Goal: Ask a question

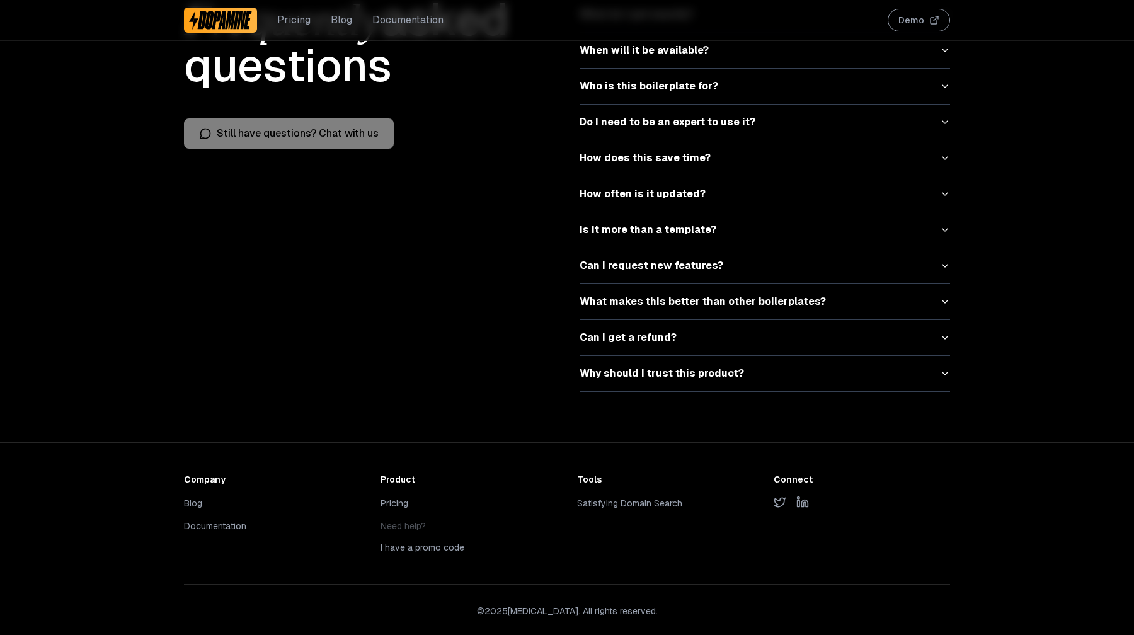
scroll to position [5584, 0]
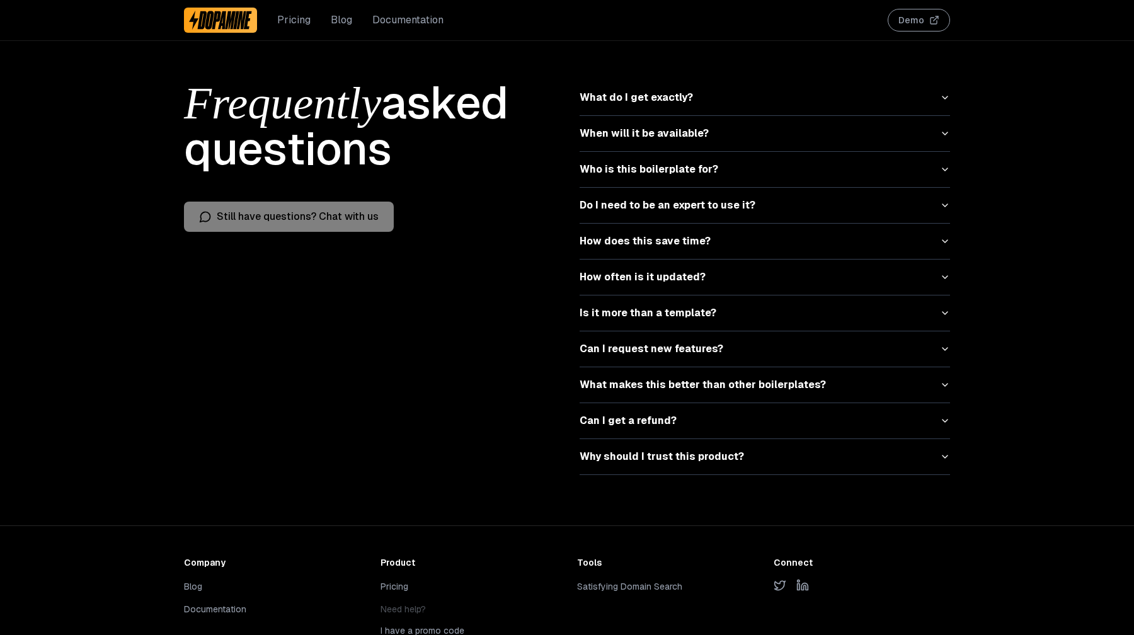
click at [394, 348] on div "Frequently asked questions Still have questions? Chat with us" at bounding box center [369, 277] width 370 height 395
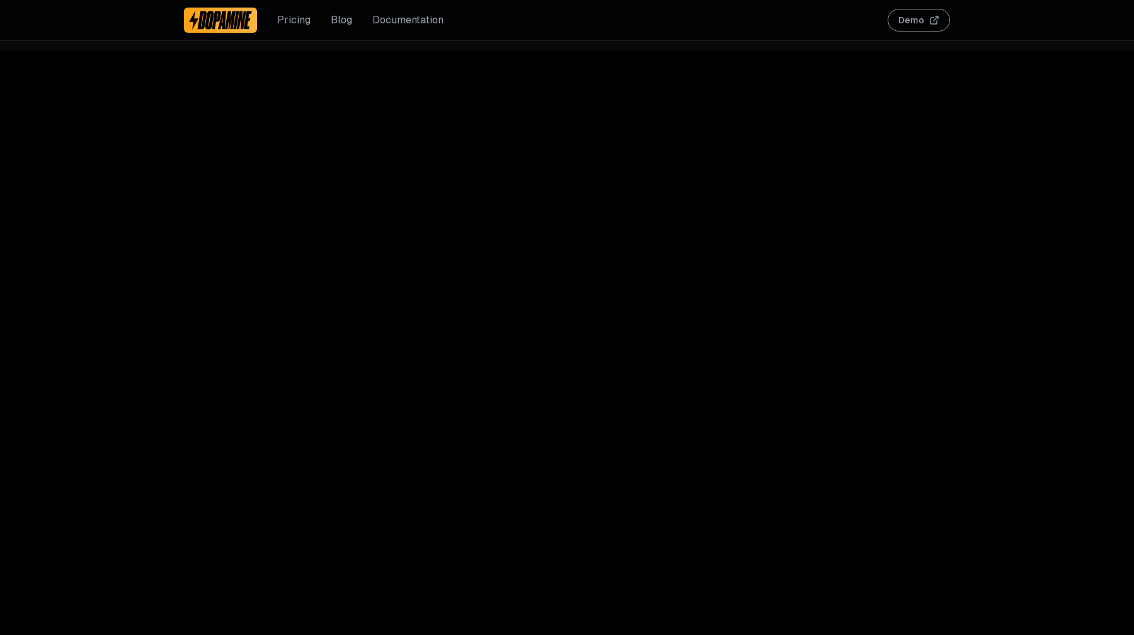
scroll to position [5584, 0]
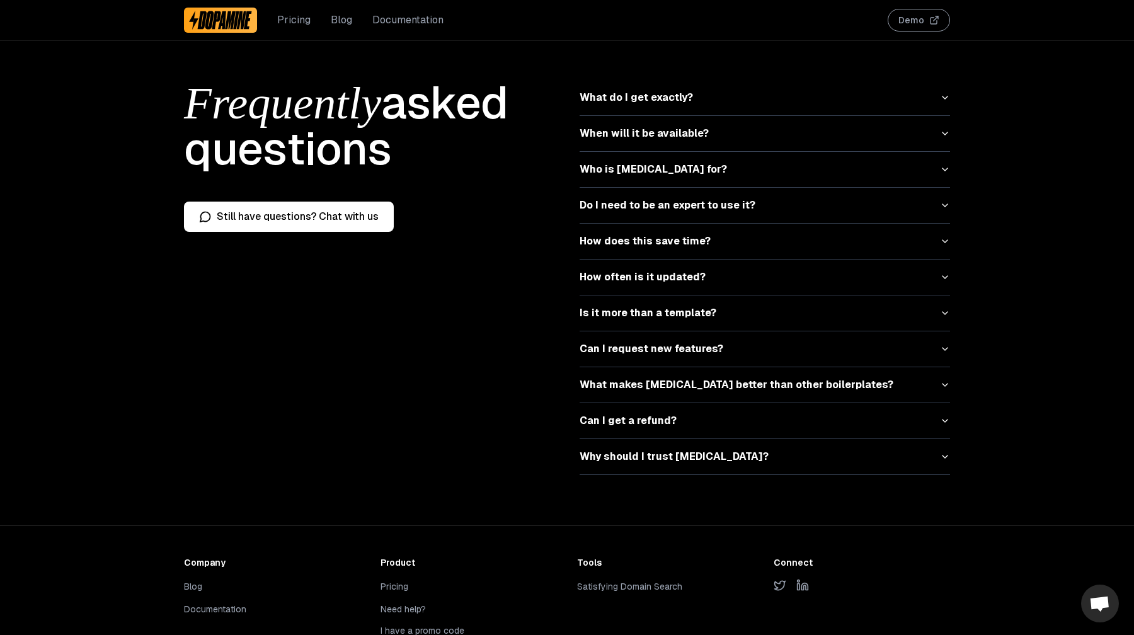
click at [328, 213] on button "Still have questions? Chat with us" at bounding box center [289, 217] width 210 height 30
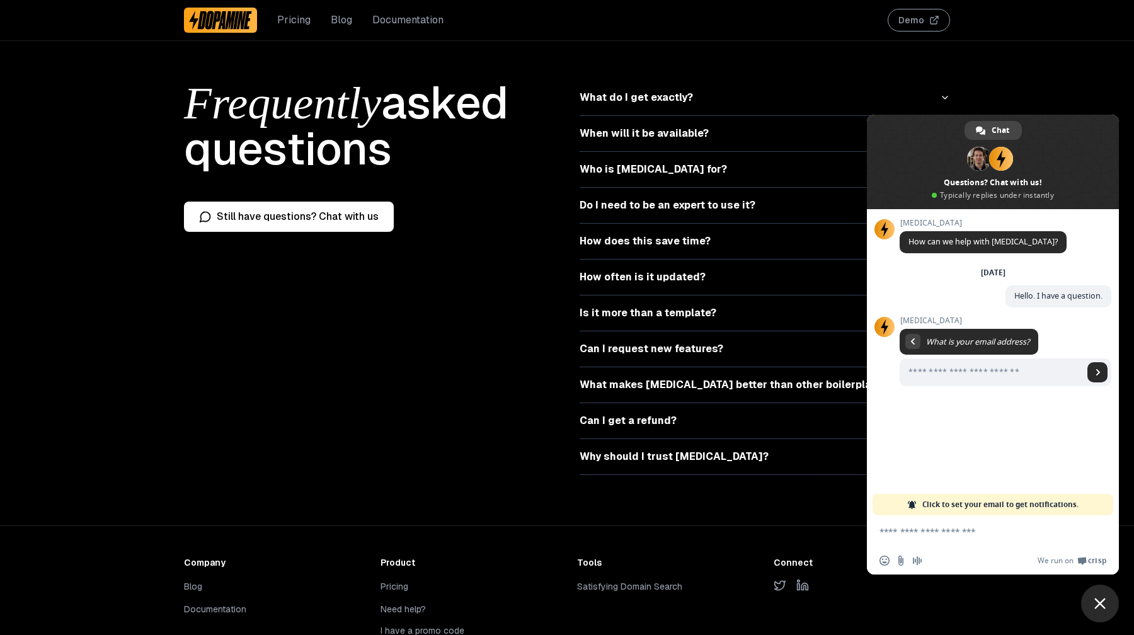
click at [1094, 605] on span "Close chat" at bounding box center [1099, 603] width 11 height 11
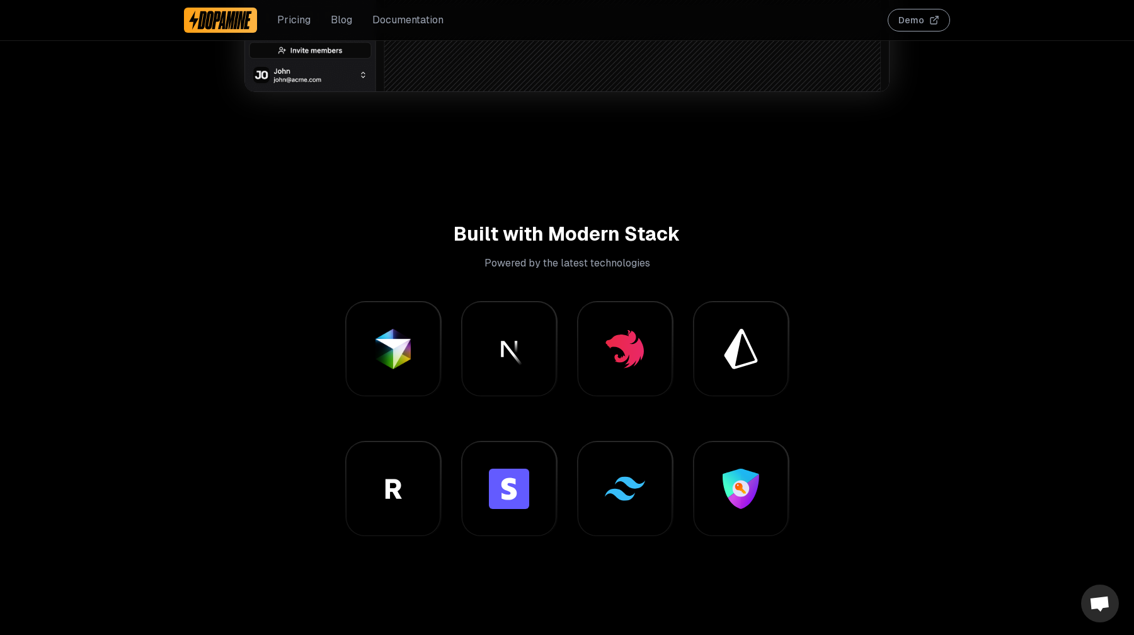
scroll to position [0, 0]
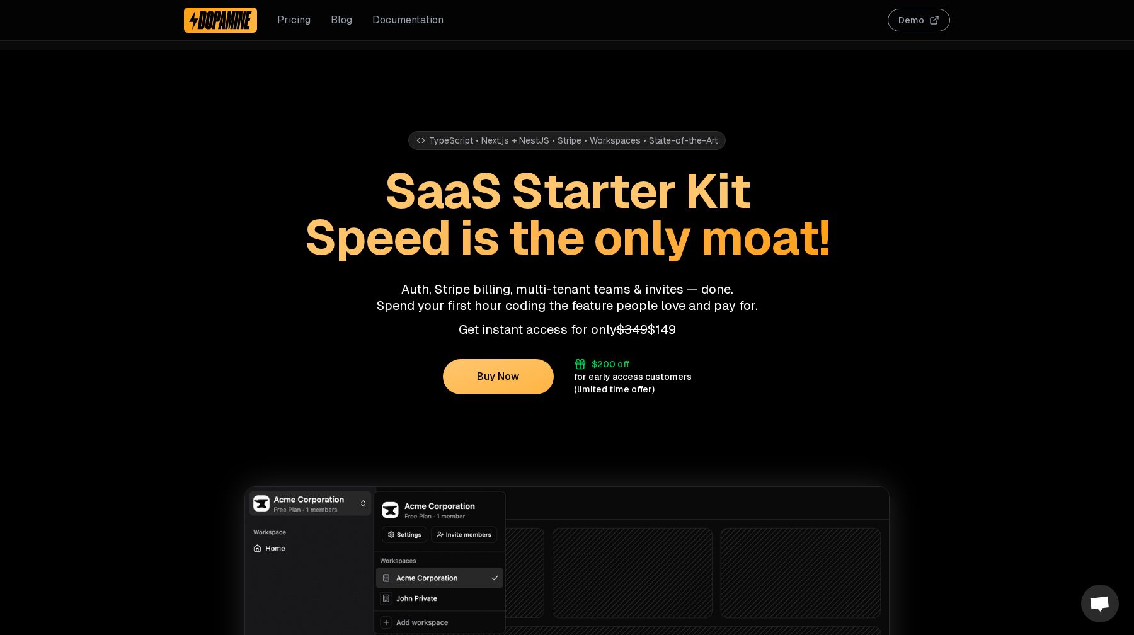
click at [249, 205] on h1 "SaaS Starter Kit Speed is the only moat!" at bounding box center [567, 214] width 766 height 93
